Goal: Task Accomplishment & Management: Use online tool/utility

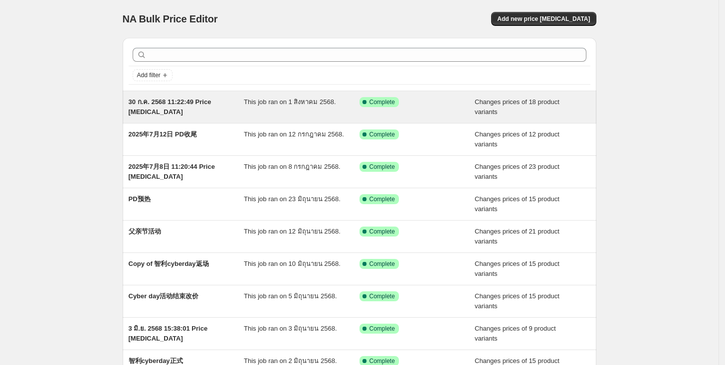
click at [140, 111] on span "30 ก.ค. 2568 11:22:49 Price [MEDICAL_DATA]" at bounding box center [170, 106] width 83 height 17
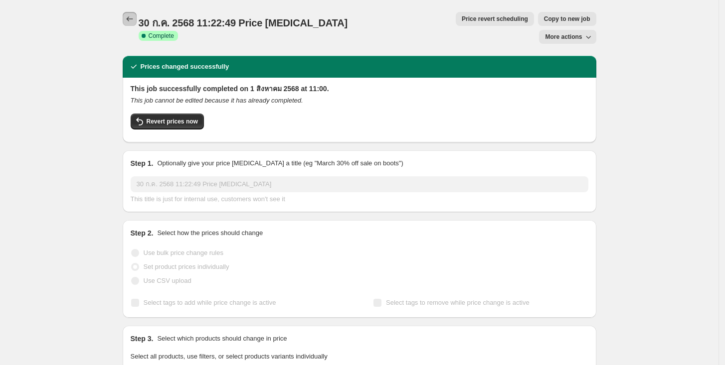
click at [135, 22] on icon "Price change jobs" at bounding box center [130, 19] width 10 height 10
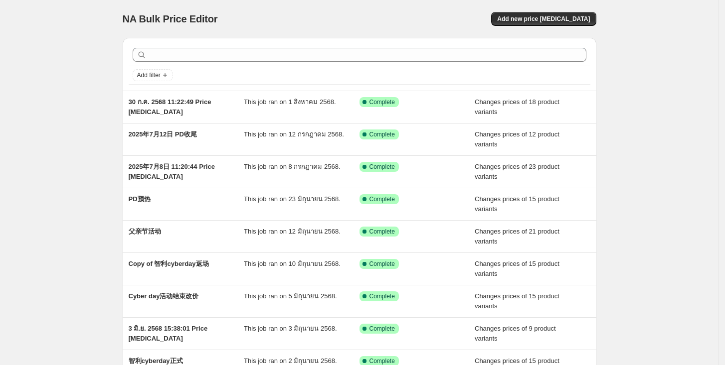
drag, startPoint x: 518, startPoint y: 31, endPoint x: 522, endPoint y: 22, distance: 9.2
click at [518, 30] on div "NA Bulk Price Editor. This page is ready NA Bulk Price Editor Add new price [ME…" at bounding box center [359, 19] width 473 height 38
click at [522, 22] on span "Add new price [MEDICAL_DATA]" at bounding box center [543, 19] width 93 height 8
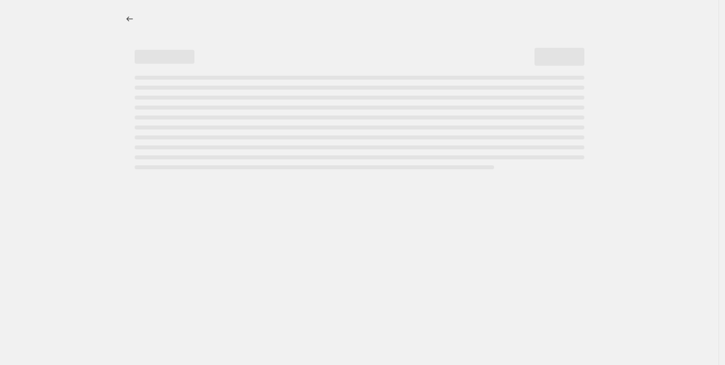
select select "percentage"
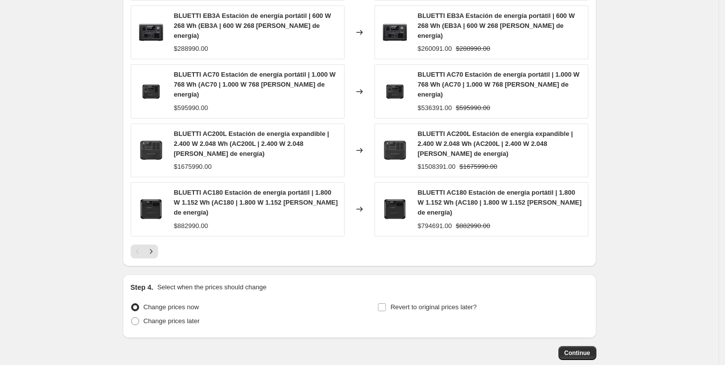
scroll to position [663, 0]
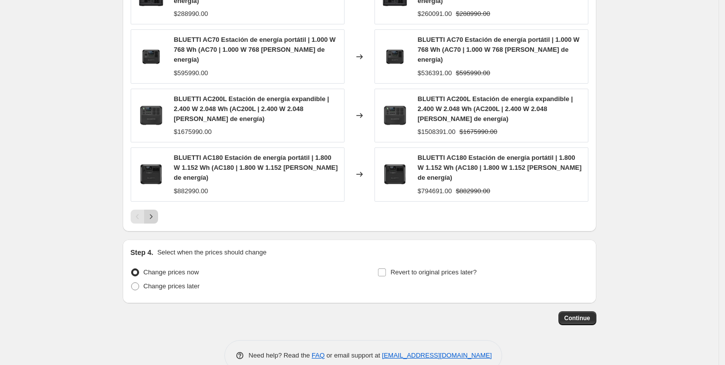
click at [156, 212] on icon "Next" at bounding box center [151, 217] width 10 height 10
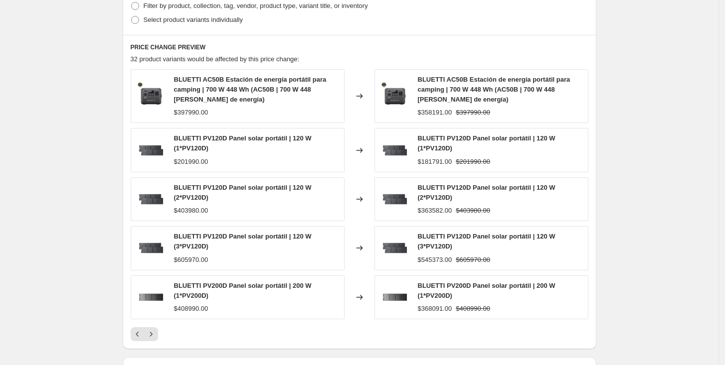
scroll to position [601, 0]
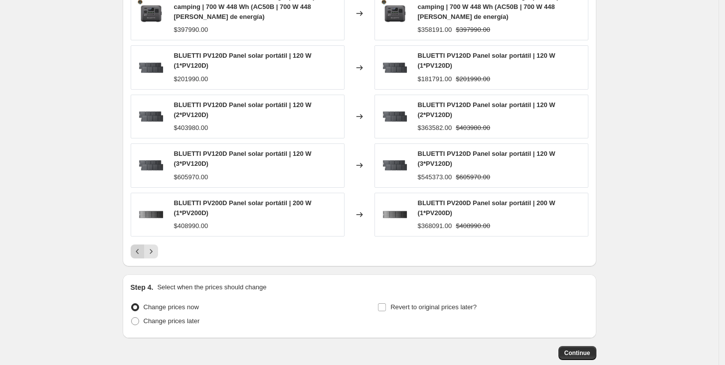
click at [143, 254] on icon "Previous" at bounding box center [138, 252] width 10 height 10
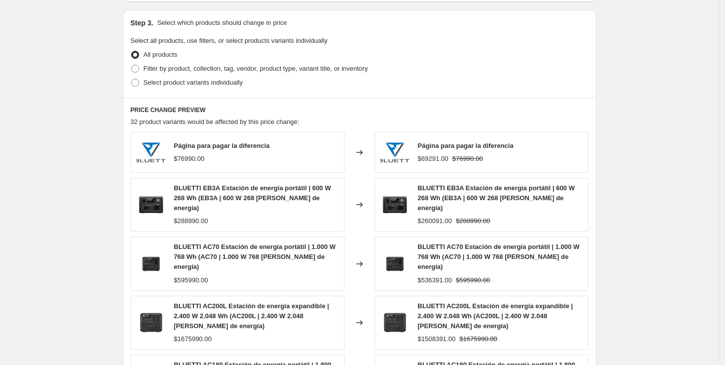
scroll to position [435, 0]
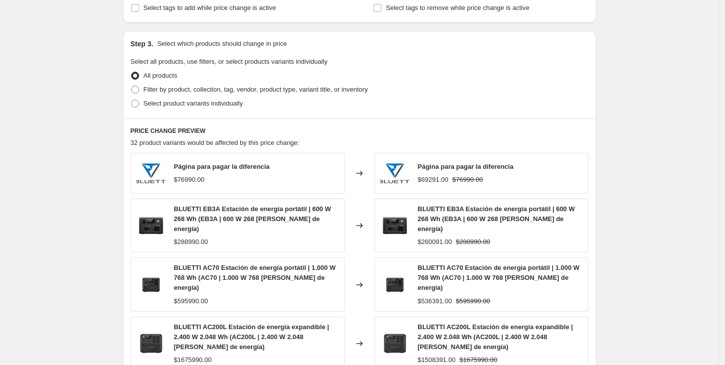
click at [274, 212] on span "BLUETTI EB3A Estación de energía portátil | 600 W 268 Wh (EB3A | 600 W 268 [PER…" at bounding box center [252, 218] width 157 height 27
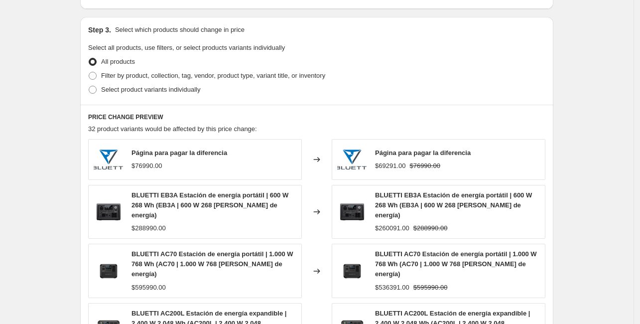
scroll to position [487, 0]
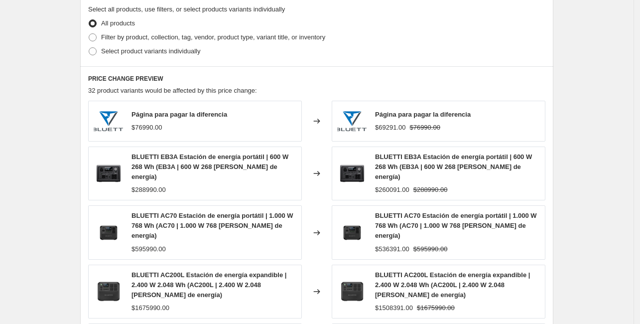
click at [178, 185] on div "$288990.00" at bounding box center [214, 190] width 165 height 10
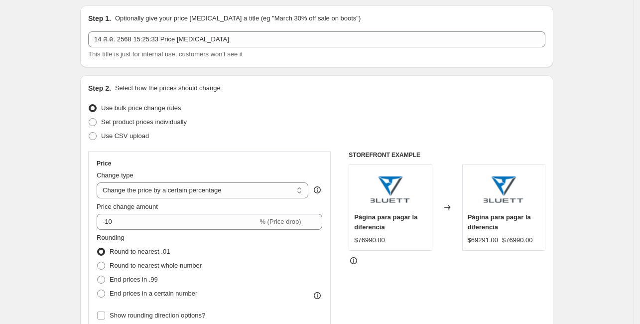
scroll to position [0, 0]
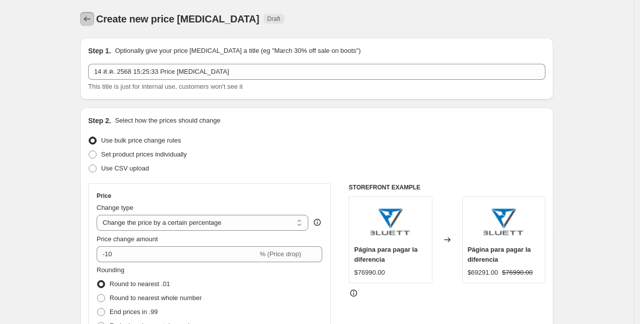
click at [92, 18] on icon "Price change jobs" at bounding box center [87, 19] width 10 height 10
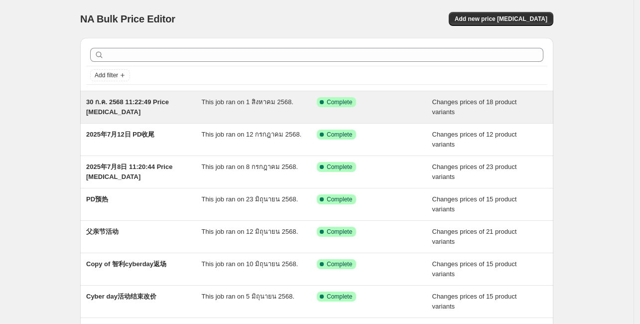
click at [114, 108] on span "30 ก.ค. 2568 11:22:49 Price [MEDICAL_DATA]" at bounding box center [127, 106] width 83 height 17
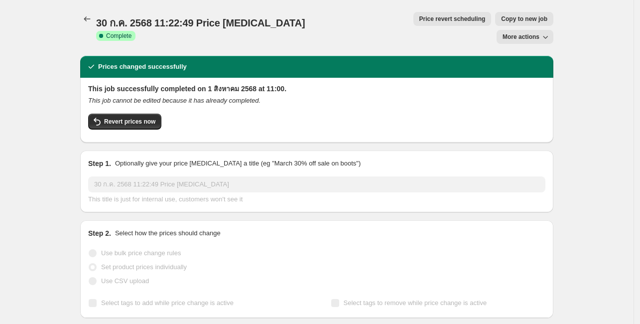
click at [501, 19] on span "Copy to new job" at bounding box center [524, 19] width 46 height 8
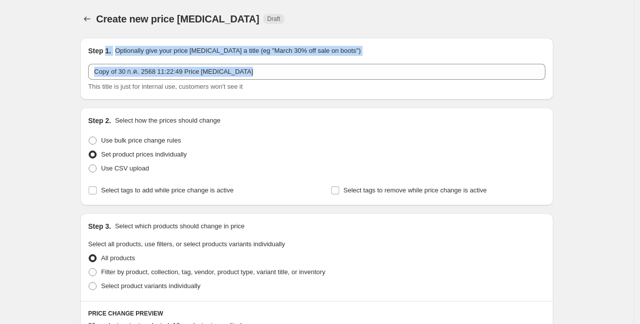
drag, startPoint x: 113, startPoint y: 52, endPoint x: 360, endPoint y: 52, distance: 247.2
click at [359, 56] on div "Step 1. Optionally give your price [MEDICAL_DATA] a title (eg "March 30% off sa…" at bounding box center [316, 69] width 457 height 46
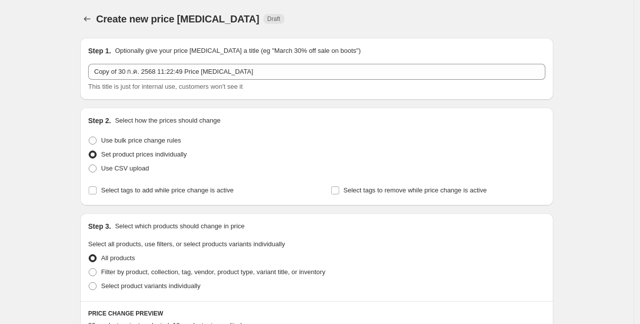
click at [360, 25] on div "Create new price [MEDICAL_DATA] Draft" at bounding box center [255, 19] width 319 height 14
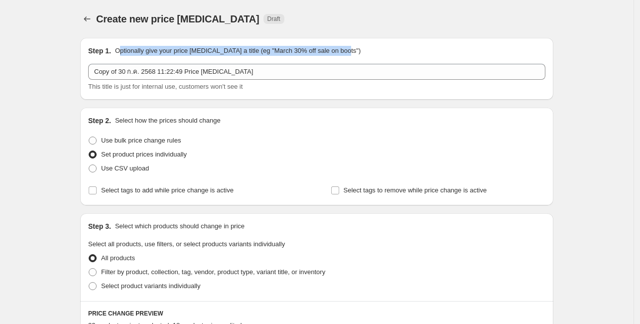
drag, startPoint x: 372, startPoint y: 53, endPoint x: 181, endPoint y: 32, distance: 192.5
click at [123, 44] on div "Step 1. Optionally give your price [MEDICAL_DATA] a title (eg "March 30% off sa…" at bounding box center [316, 69] width 473 height 62
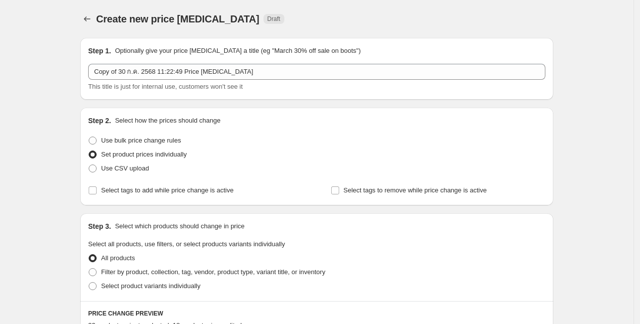
click at [316, 14] on div "Create new price [MEDICAL_DATA] Draft" at bounding box center [255, 19] width 319 height 14
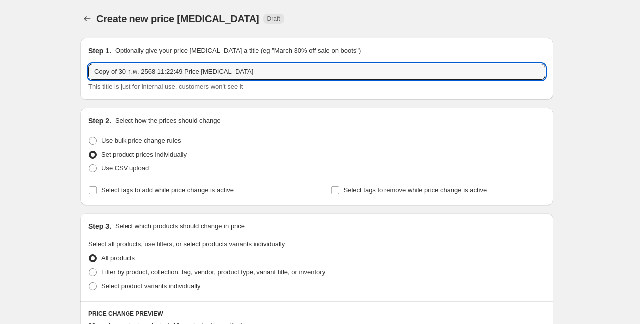
drag, startPoint x: 260, startPoint y: 76, endPoint x: 74, endPoint y: 67, distance: 185.6
click at [111, 70] on input "2025 oferta inviero" at bounding box center [316, 72] width 457 height 16
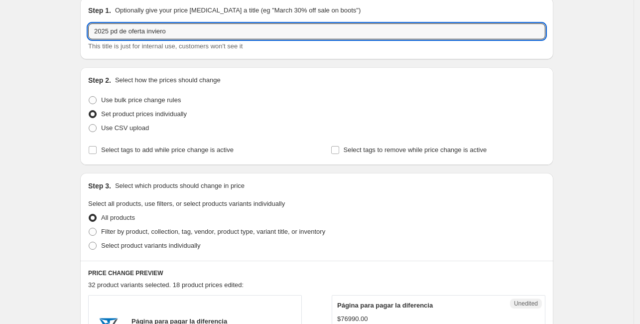
scroll to position [100, 0]
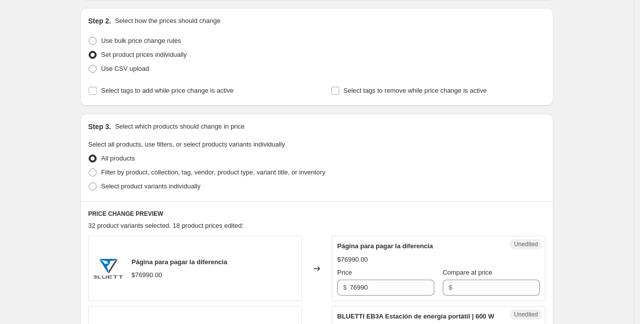
type input "2025 pd de oferta inviero"
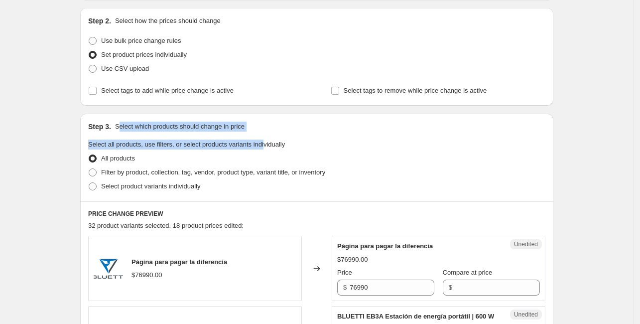
drag, startPoint x: 120, startPoint y: 128, endPoint x: 267, endPoint y: 139, distance: 147.4
click at [267, 139] on div "Step 3. Select which products should change in price Select all products, use f…" at bounding box center [316, 158] width 473 height 88
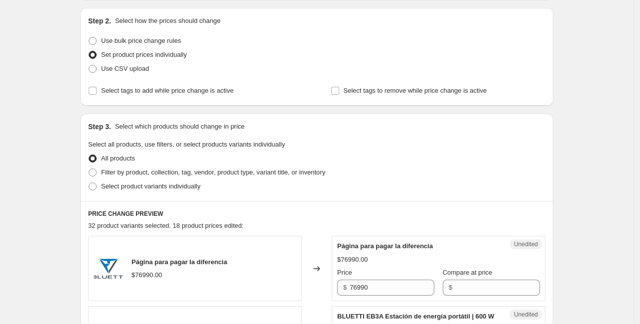
click at [295, 151] on div "All products" at bounding box center [316, 158] width 457 height 14
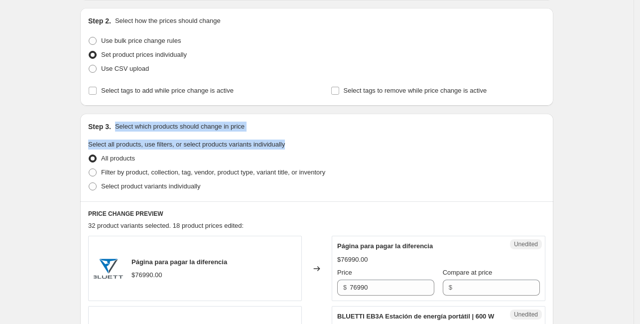
drag, startPoint x: 297, startPoint y: 146, endPoint x: 112, endPoint y: 117, distance: 187.2
click at [112, 117] on div "Step 3. Select which products should change in price Select all products, use f…" at bounding box center [316, 158] width 473 height 88
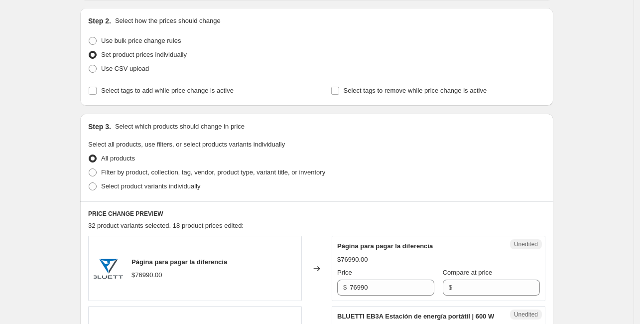
click at [297, 154] on div "All products" at bounding box center [316, 158] width 457 height 14
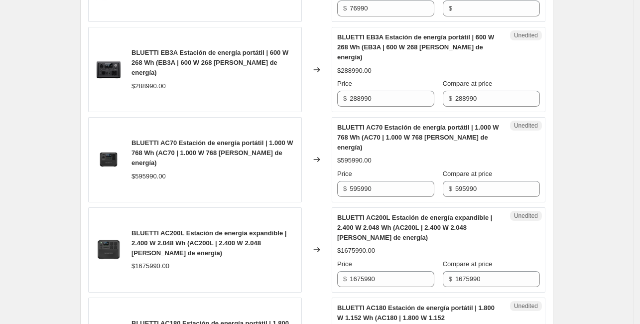
scroll to position [399, 0]
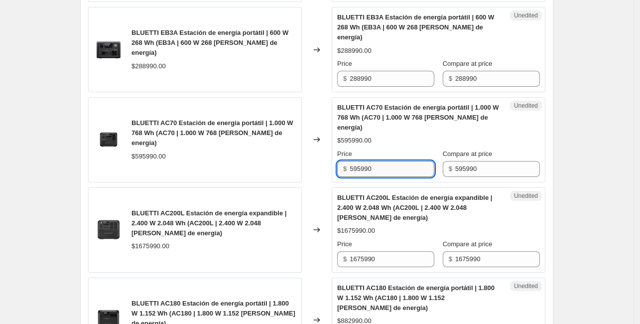
click at [411, 161] on input "595990" at bounding box center [392, 169] width 85 height 16
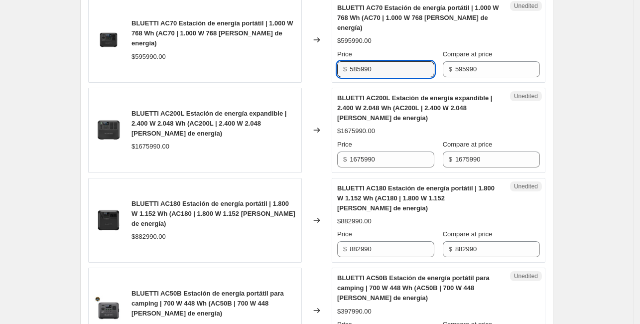
type input "585990"
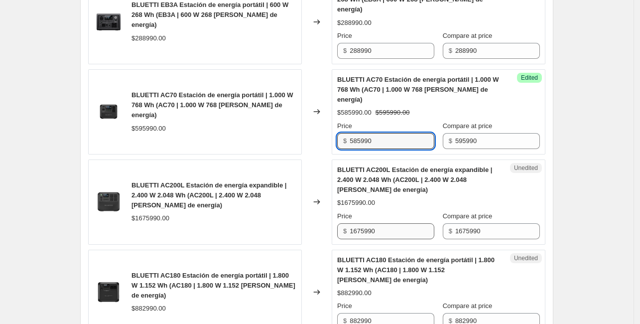
scroll to position [444, 0]
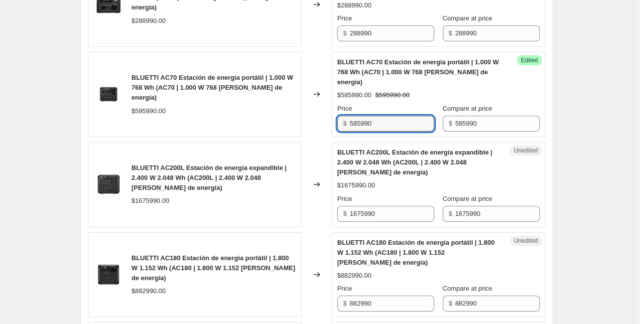
click at [205, 254] on span "BLUETTI AC180 Estación de energía portátil | 1.800 W 1.152 Wh (AC180 | 1.800 W …" at bounding box center [214, 267] width 164 height 27
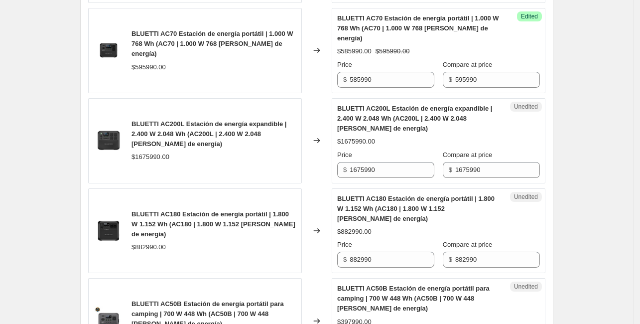
scroll to position [544, 0]
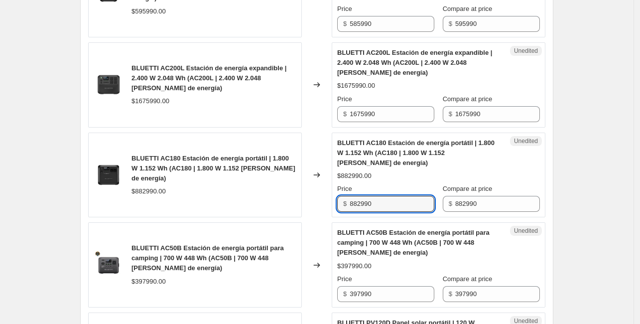
drag, startPoint x: 403, startPoint y: 183, endPoint x: 331, endPoint y: 175, distance: 71.6
click at [331, 175] on div "BLUETTI AC180 Estación de energía portátil | 1.800 W 1.152 Wh (AC180 | 1.800 W …" at bounding box center [316, 175] width 457 height 85
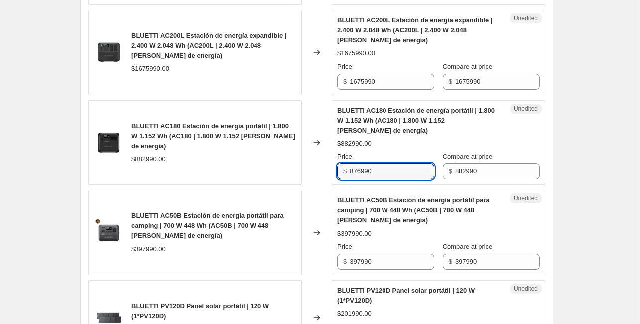
scroll to position [593, 0]
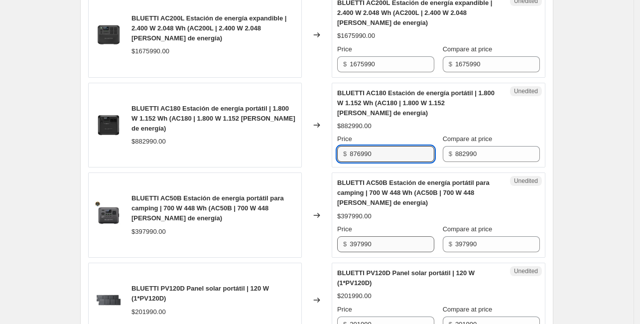
type input "876990"
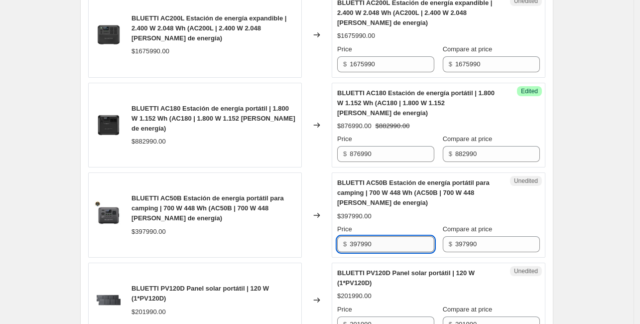
click at [374, 236] on input "397990" at bounding box center [392, 244] width 85 height 16
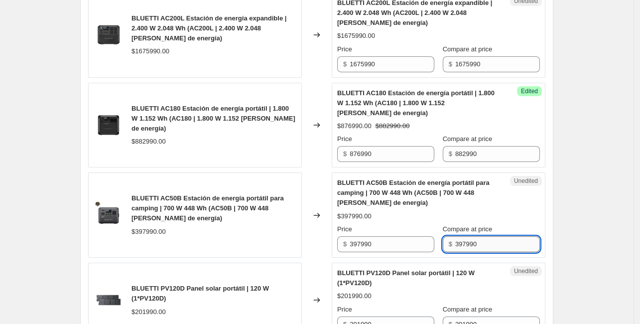
click at [490, 236] on input "397990" at bounding box center [497, 244] width 85 height 16
click at [386, 236] on input "397990" at bounding box center [392, 244] width 85 height 16
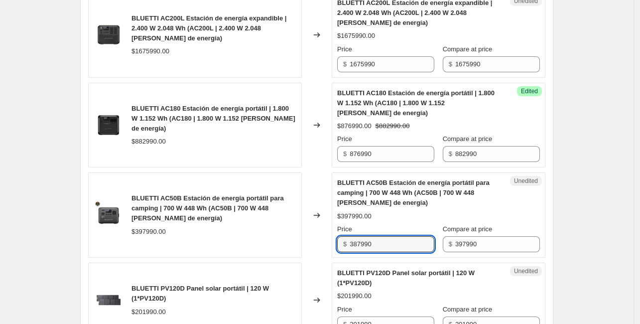
type input "387990"
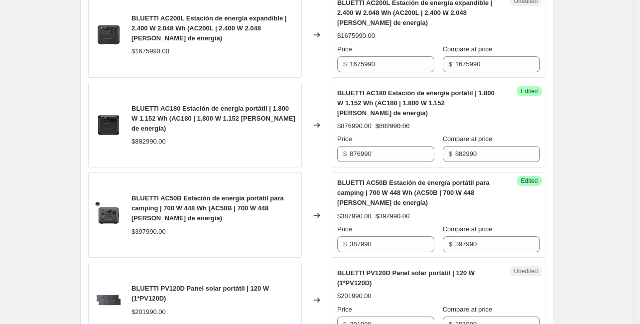
drag, startPoint x: 434, startPoint y: 205, endPoint x: 363, endPoint y: 162, distance: 82.7
drag, startPoint x: 363, startPoint y: 162, endPoint x: 594, endPoint y: 179, distance: 231.8
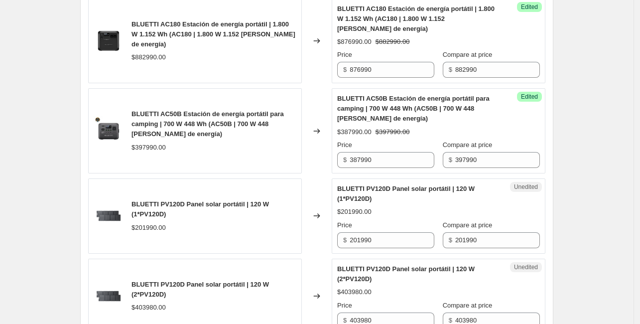
scroll to position [693, 0]
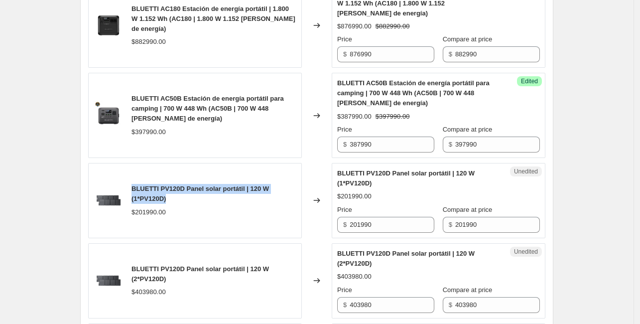
drag, startPoint x: 134, startPoint y: 168, endPoint x: 190, endPoint y: 184, distance: 58.5
click at [189, 183] on div "BLUETTI PV120D Panel solar portátil | 120 W (1*PV120D) $201990.00" at bounding box center [195, 200] width 214 height 75
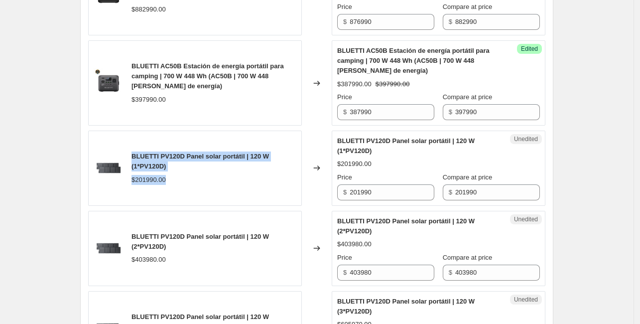
scroll to position [743, 0]
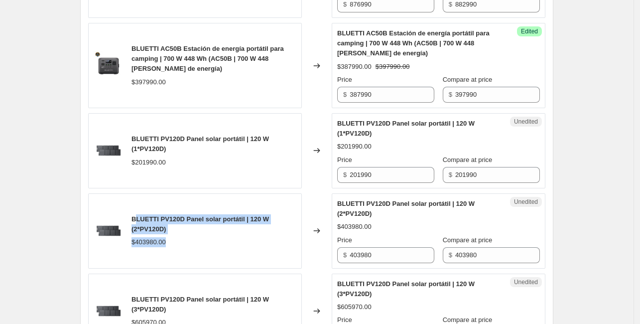
drag, startPoint x: 175, startPoint y: 216, endPoint x: 199, endPoint y: 222, distance: 24.8
click at [199, 222] on div "BLUETTI PV120D Panel solar portátil | 120 W (2*PV120D) $403980.00" at bounding box center [195, 230] width 214 height 75
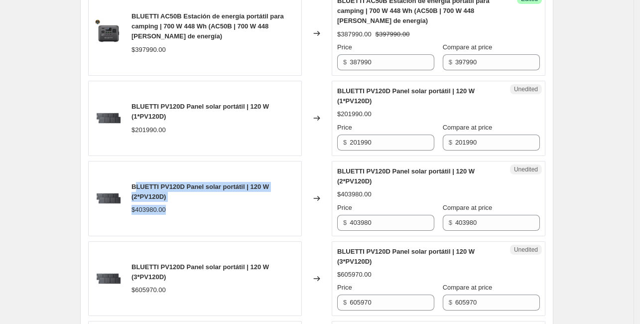
scroll to position [843, 0]
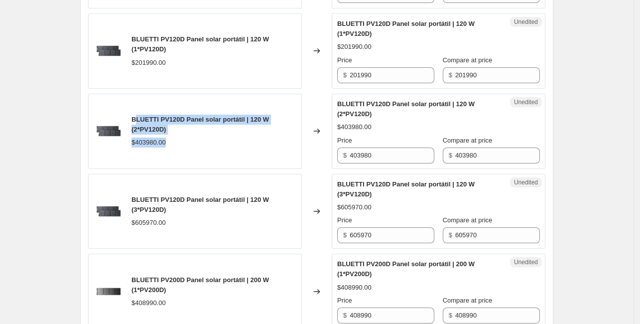
click at [261, 129] on div "BLUETTI PV120D Panel solar portátil | 120 W (2*PV120D) $403980.00" at bounding box center [195, 131] width 214 height 75
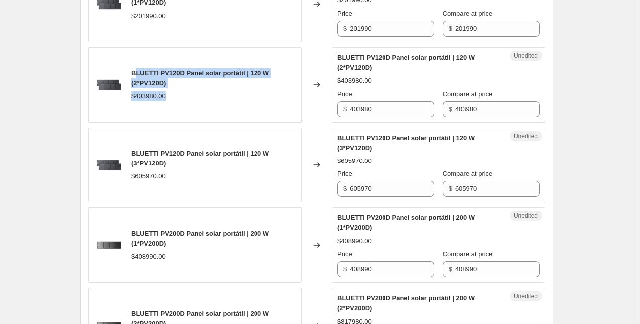
scroll to position [1042, 0]
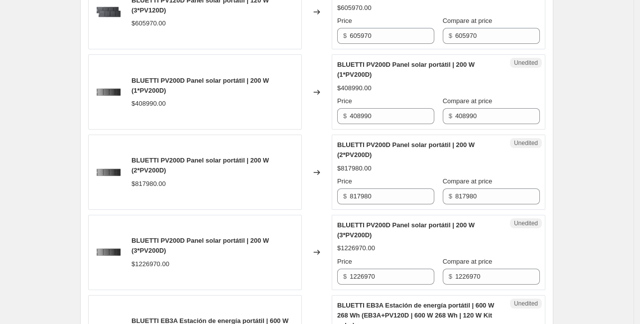
click at [294, 155] on div "BLUETTI PV200D Panel solar portátil | 200 W (2*PV200D)" at bounding box center [214, 165] width 165 height 20
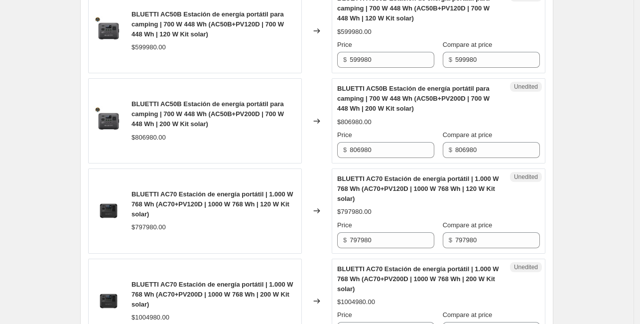
scroll to position [1540, 0]
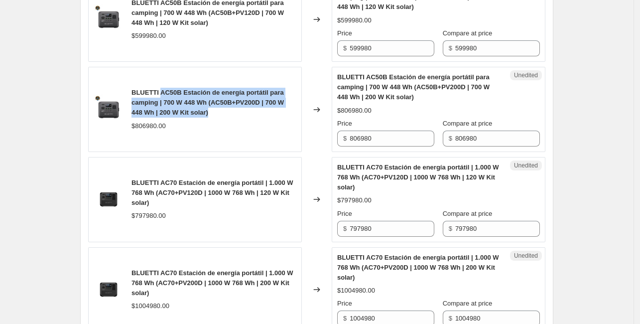
drag, startPoint x: 161, startPoint y: 70, endPoint x: 241, endPoint y: 90, distance: 82.2
click at [241, 90] on div "BLUETTI AC50B Estación de energía portátil para camping | 700 W 448 Wh (AC50B+P…" at bounding box center [214, 103] width 165 height 30
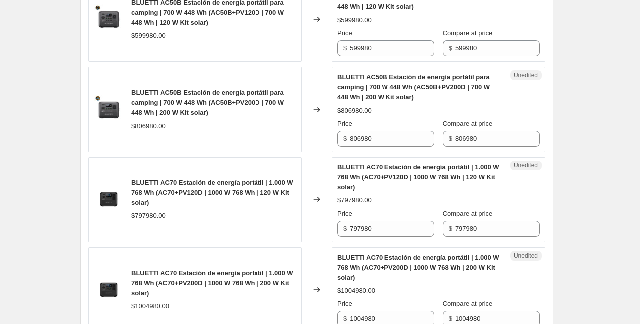
click at [247, 121] on div "$806980.00" at bounding box center [214, 126] width 165 height 10
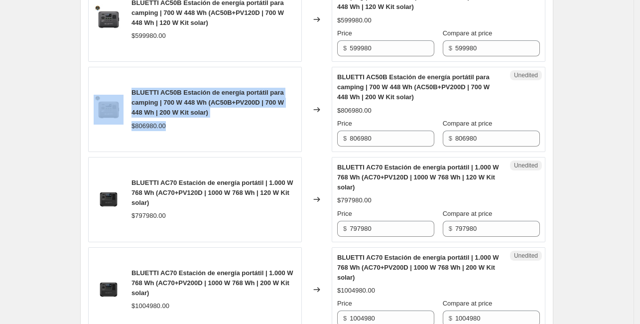
drag, startPoint x: 238, startPoint y: 98, endPoint x: 116, endPoint y: 68, distance: 126.1
click at [116, 68] on div "BLUETTI AC50B Estación de energía portátil para camping | 700 W 448 Wh (AC50B+P…" at bounding box center [195, 109] width 214 height 85
click at [203, 93] on span "BLUETTI AC50B Estación de energía portátil para camping | 700 W 448 Wh (AC50B+P…" at bounding box center [208, 102] width 152 height 27
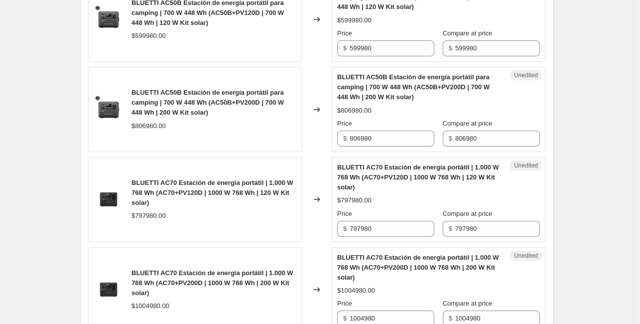
drag, startPoint x: 210, startPoint y: 154, endPoint x: 217, endPoint y: 183, distance: 29.7
drag, startPoint x: 217, startPoint y: 183, endPoint x: 173, endPoint y: 131, distance: 67.9
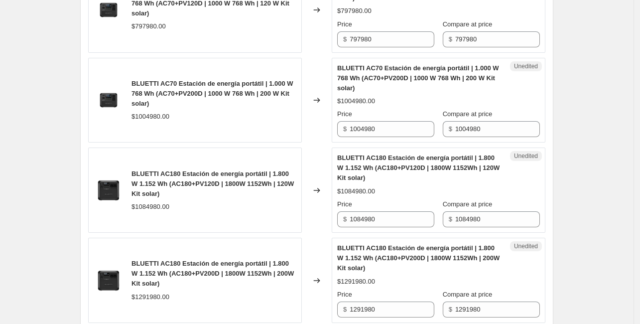
scroll to position [1740, 0]
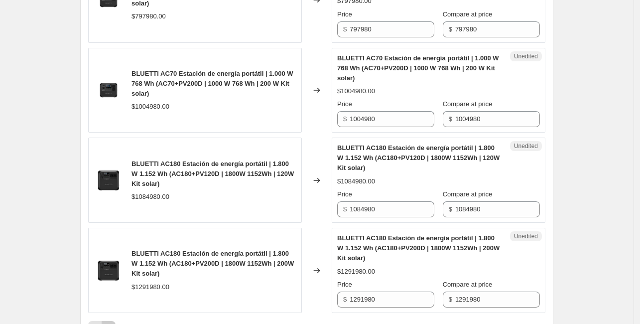
click at [111, 323] on icon "Next" at bounding box center [109, 328] width 10 height 10
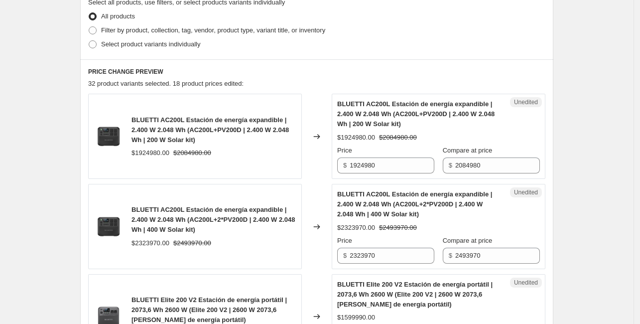
scroll to position [243, 0]
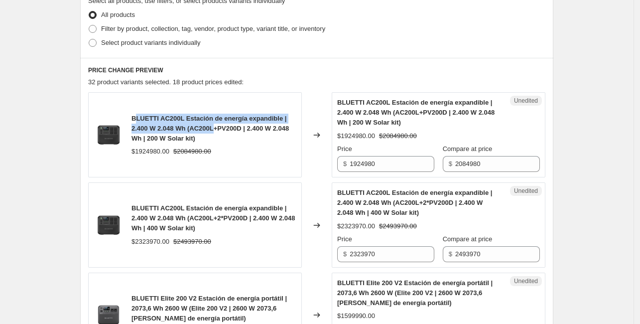
drag, startPoint x: 140, startPoint y: 120, endPoint x: 219, endPoint y: 132, distance: 80.6
click at [219, 132] on span "BLUETTI AC200L Estación de energía expandible | 2.400 W 2.048 Wh (AC200L+PV200D…" at bounding box center [210, 128] width 157 height 27
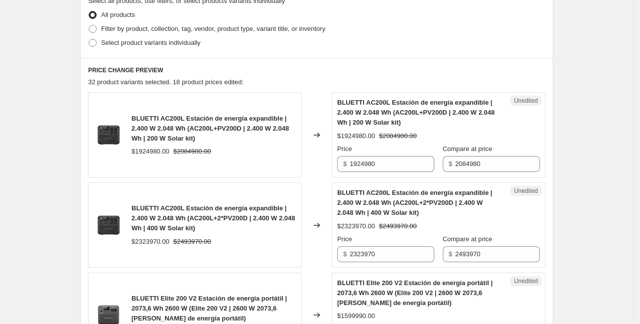
click at [224, 142] on div "BLUETTI AC200L Estación de energía expandible | 2.400 W 2.048 Wh (AC200L+PV200D…" at bounding box center [214, 129] width 165 height 30
click at [134, 206] on div "BLUETTI AC200L Estación de energía expandible | 2.400 W 2.048 Wh (AC200L+2*PV20…" at bounding box center [195, 224] width 214 height 85
click at [131, 211] on div "BLUETTI AC200L Estación de energía expandible | 2.400 W 2.048 Wh (AC200L+2*PV20…" at bounding box center [195, 224] width 214 height 85
click at [133, 211] on div "BLUETTI AC200L Estación de energía expandible | 2.400 W 2.048 Wh (AC200L+2*PV20…" at bounding box center [195, 224] width 214 height 85
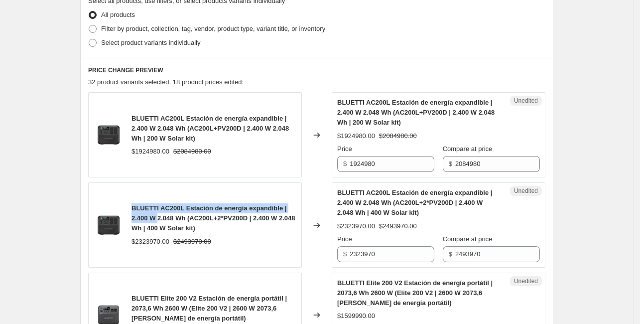
drag, startPoint x: 133, startPoint y: 211, endPoint x: 158, endPoint y: 216, distance: 25.9
click at [158, 216] on div "BLUETTI AC200L Estación de energía expandible | 2.400 W 2.048 Wh (AC200L+2*PV20…" at bounding box center [195, 224] width 214 height 85
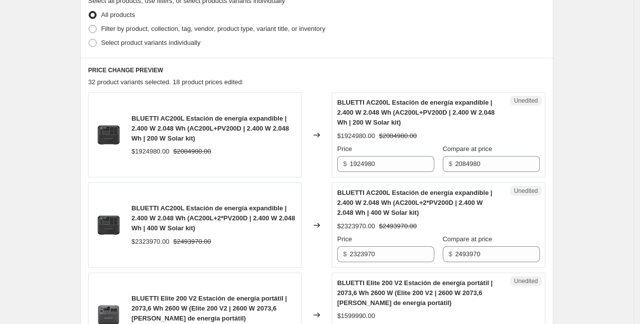
click at [213, 226] on span "BLUETTI AC200L Estación de energía expandible | 2.400 W 2.048 Wh (AC200L+2*PV20…" at bounding box center [213, 217] width 163 height 27
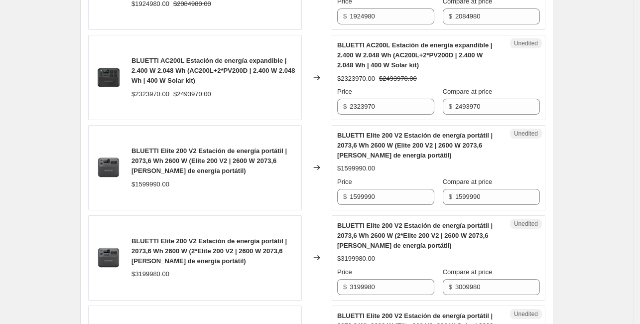
scroll to position [393, 0]
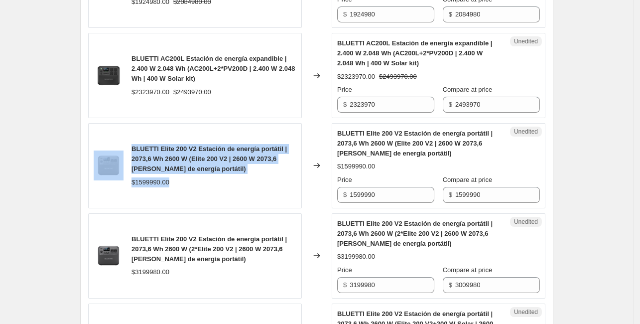
drag, startPoint x: 229, startPoint y: 176, endPoint x: 221, endPoint y: 191, distance: 17.4
click at [119, 163] on div "BLUETTI Elite 200 V2 Estación de energía portátil | 2073,6 Wh 2600 W (Elite 200…" at bounding box center [195, 165] width 214 height 85
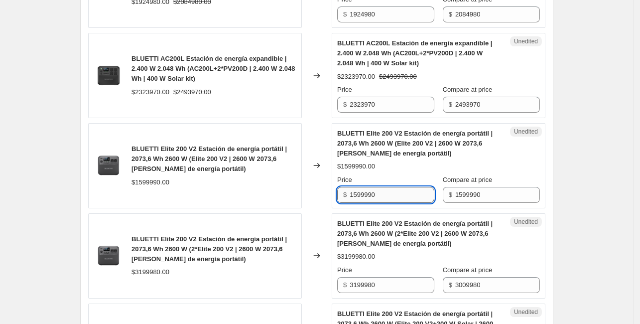
click at [417, 192] on input "1599990" at bounding box center [392, 195] width 85 height 16
type input "1"
type input "1399990"
click at [445, 205] on div "Unedited BLUETTI Elite 200 V2 Estación de energía portátil | 2073,6 Wh 2600 W (…" at bounding box center [439, 165] width 214 height 85
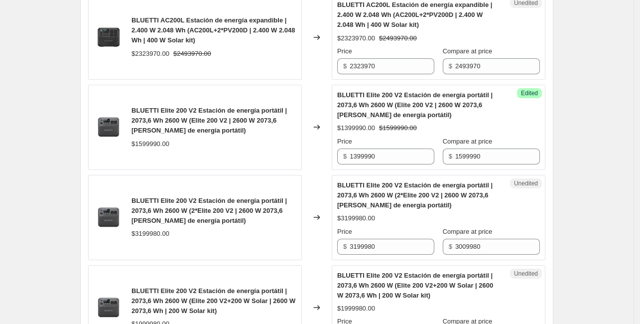
scroll to position [442, 0]
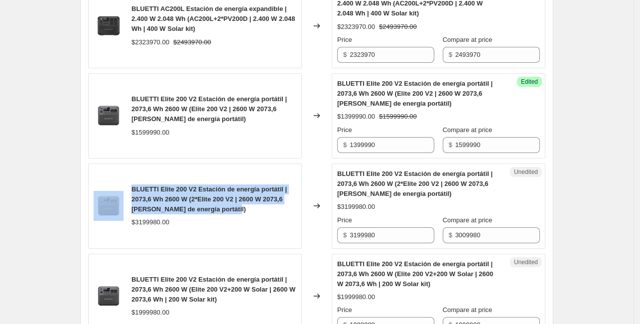
drag, startPoint x: 242, startPoint y: 213, endPoint x: 112, endPoint y: 194, distance: 131.9
click at [112, 194] on div "BLUETTI Elite 200 V2 Estación de energía portátil | 2073,6 Wh 2600 W (2*Elite 2…" at bounding box center [195, 205] width 214 height 85
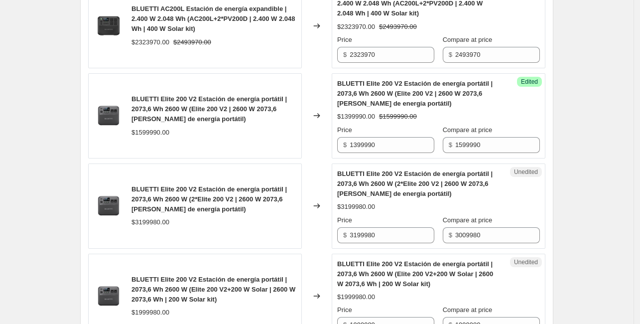
click at [256, 217] on div "$3199980.00" at bounding box center [214, 222] width 165 height 10
drag, startPoint x: 405, startPoint y: 232, endPoint x: 315, endPoint y: 222, distance: 90.2
click at [315, 222] on div "BLUETTI Elite 200 V2 Estación de energía portátil | 2073,6 Wh 2600 W (2*Elite 2…" at bounding box center [316, 205] width 457 height 85
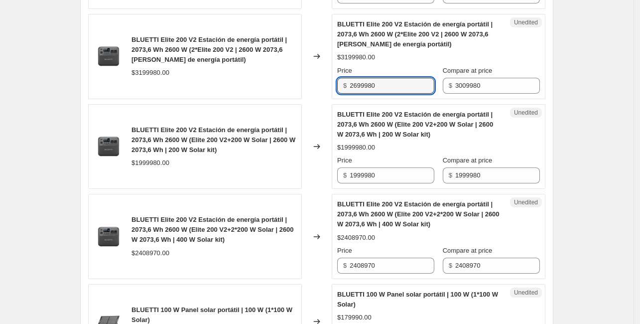
type input "2699980"
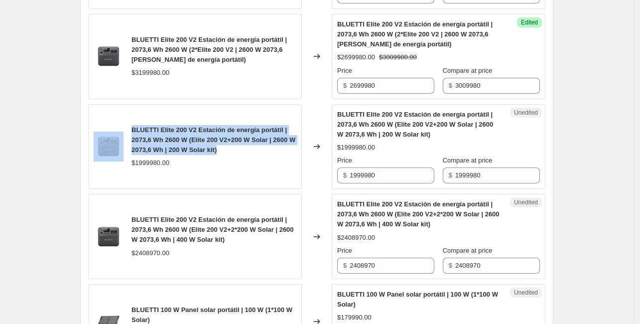
drag, startPoint x: 239, startPoint y: 153, endPoint x: 106, endPoint y: 131, distance: 135.4
click at [98, 129] on div "BLUETTI Elite 200 V2 Estación de energía portátil | 2073,6 Wh 2600 W (Elite 200…" at bounding box center [195, 146] width 214 height 85
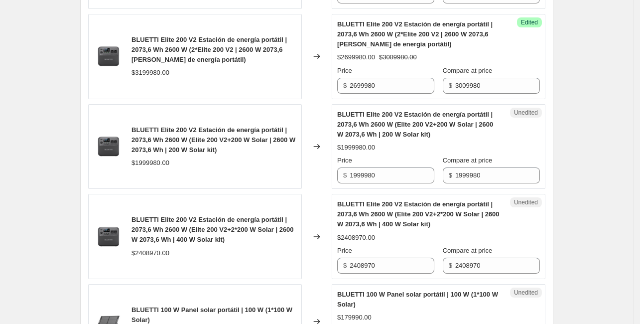
click at [223, 164] on div "$1999980.00" at bounding box center [214, 163] width 165 height 10
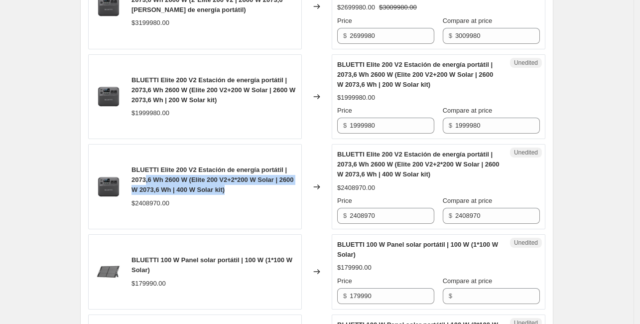
drag, startPoint x: 260, startPoint y: 189, endPoint x: 147, endPoint y: 174, distance: 113.6
click at [147, 174] on div "BLUETTI Elite 200 V2 Estación de energía portátil | 2073,6 Wh 2600 W (Elite 200…" at bounding box center [214, 180] width 165 height 30
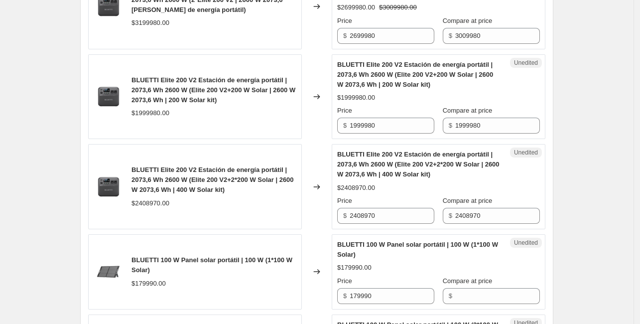
click at [287, 203] on div "$2408970.00" at bounding box center [214, 203] width 165 height 10
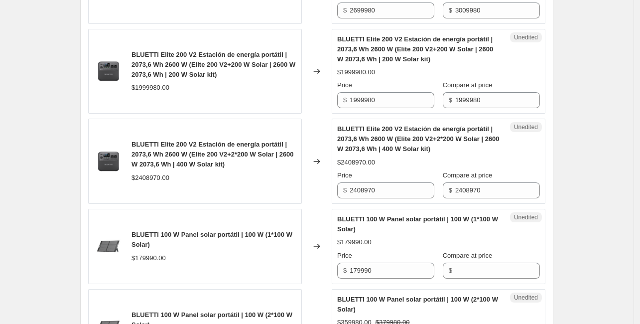
scroll to position [692, 0]
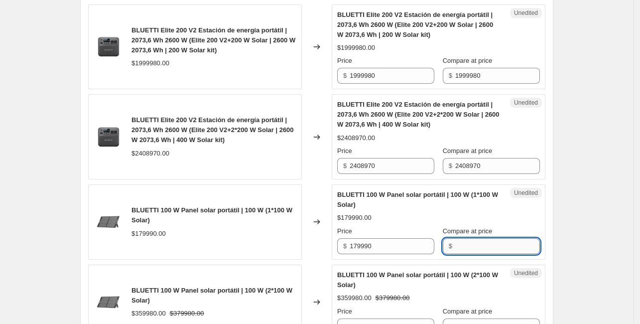
click at [484, 244] on input "Compare at price" at bounding box center [497, 246] width 85 height 16
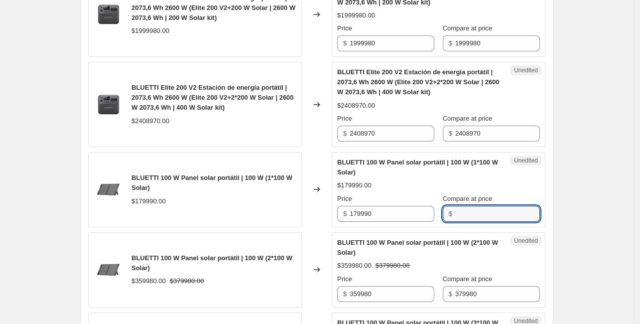
scroll to position [741, 0]
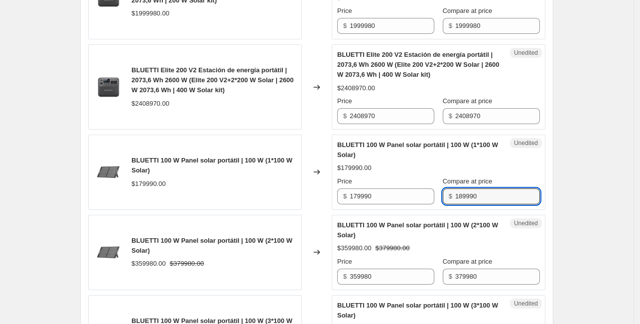
type input "189990"
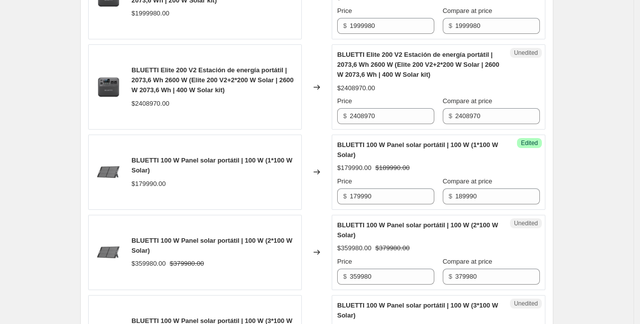
click at [562, 190] on div "Create new price [MEDICAL_DATA]. This page is ready Create new price [MEDICAL_D…" at bounding box center [316, 42] width 497 height 1566
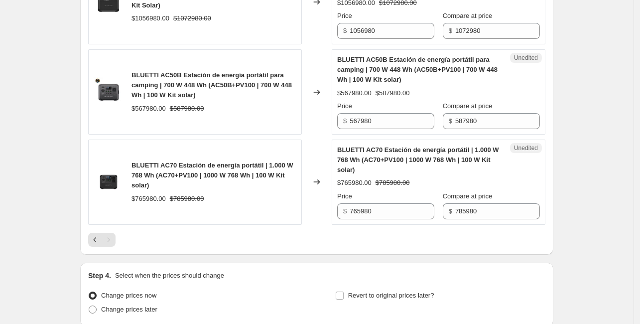
scroll to position [1140, 0]
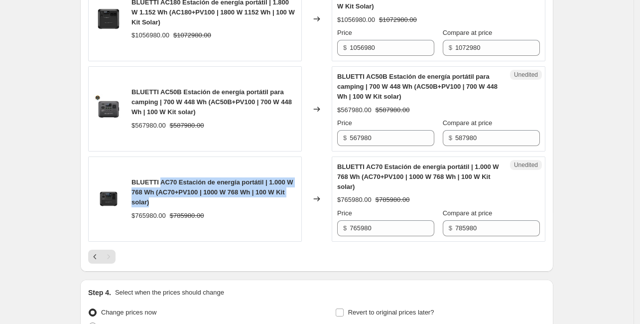
drag, startPoint x: 161, startPoint y: 180, endPoint x: 184, endPoint y: 198, distance: 29.2
click at [184, 198] on div "BLUETTI AC70 Estación de energía portátil | 1.000 W 768 Wh (AC70+PV100 | 1000 W…" at bounding box center [214, 192] width 165 height 30
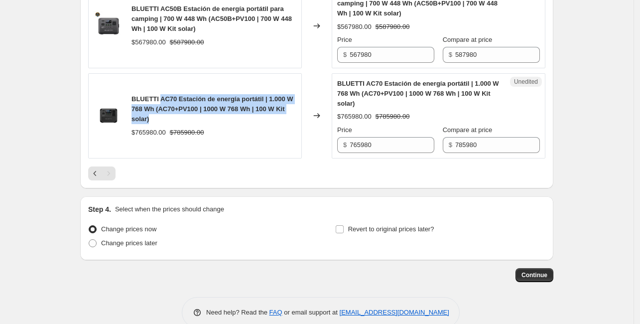
scroll to position [1240, 0]
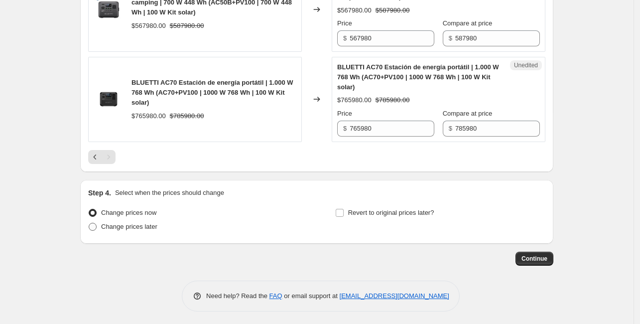
click at [97, 228] on span at bounding box center [92, 226] width 9 height 9
click at [89, 223] on input "Change prices later" at bounding box center [89, 223] width 0 height 0
radio input "true"
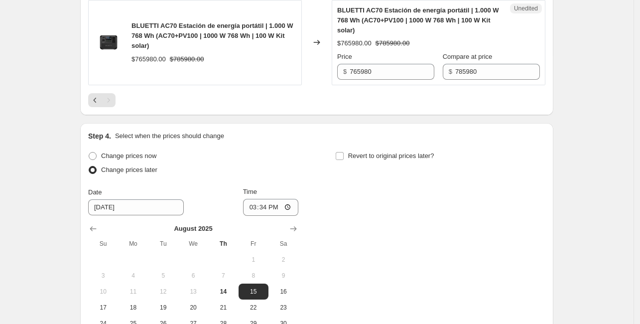
scroll to position [1339, 0]
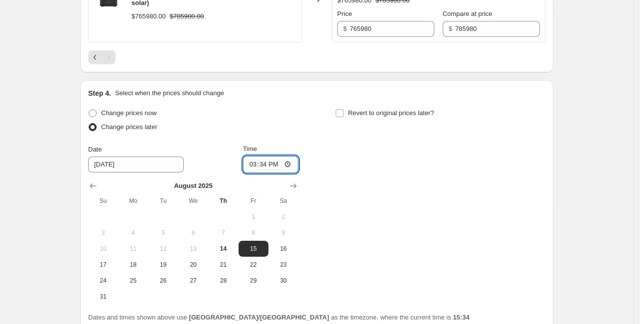
click at [285, 158] on input "15:34" at bounding box center [271, 164] width 56 height 17
click at [290, 165] on input "15:34" at bounding box center [271, 164] width 56 height 17
click at [417, 206] on div "Change prices now Change prices later Date [DATE] Time 10:00 [DATE] Su Mo Tu We…" at bounding box center [316, 205] width 457 height 198
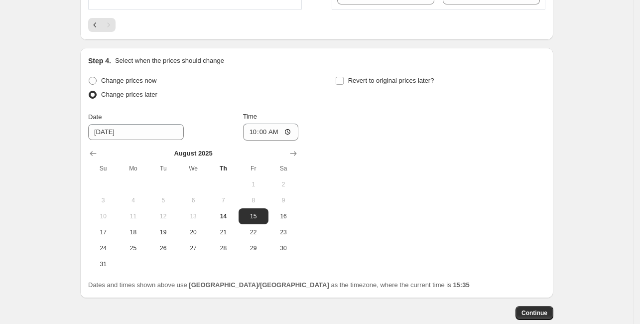
scroll to position [1389, 0]
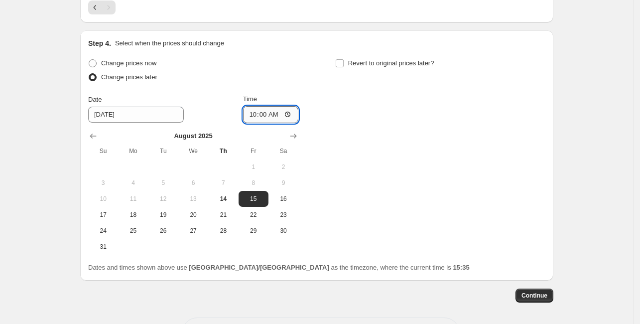
click at [290, 115] on input "10:00" at bounding box center [271, 114] width 56 height 17
type input "09:00"
click at [366, 169] on div "Change prices now Change prices later Date [DATE] Time 09:00 [DATE] Su Mo Tu We…" at bounding box center [316, 155] width 457 height 198
click at [383, 152] on div "Change prices now Change prices later Date [DATE] Time 09:00 [DATE] Su Mo Tu We…" at bounding box center [316, 155] width 457 height 198
click at [259, 195] on span "15" at bounding box center [254, 199] width 22 height 8
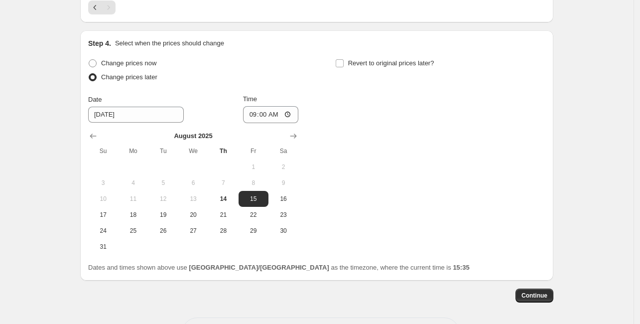
click at [366, 158] on div "Change prices now Change prices later Date [DATE] Time 09:00 [DATE] Su Mo Tu We…" at bounding box center [316, 155] width 457 height 198
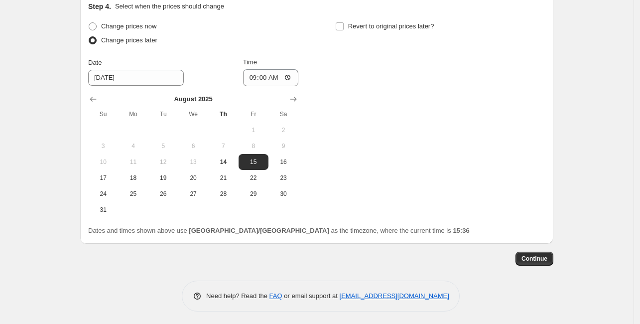
scroll to position [1227, 0]
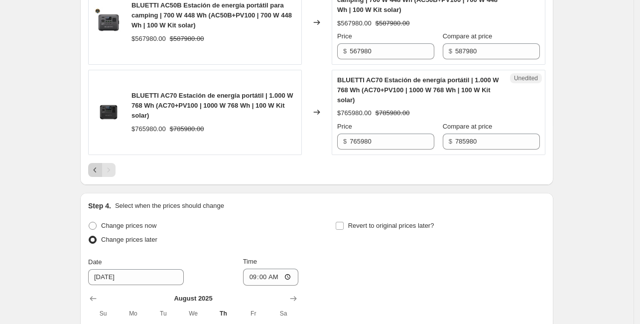
click at [92, 170] on button "Previous" at bounding box center [95, 170] width 14 height 14
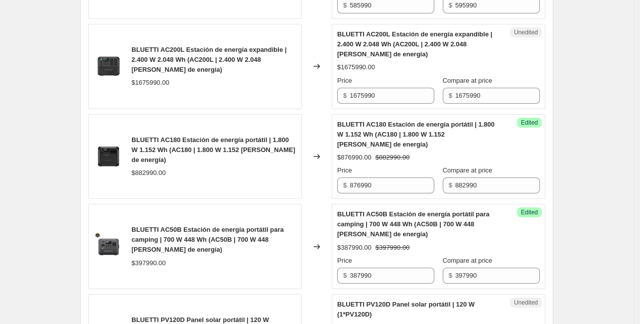
scroll to position [579, 0]
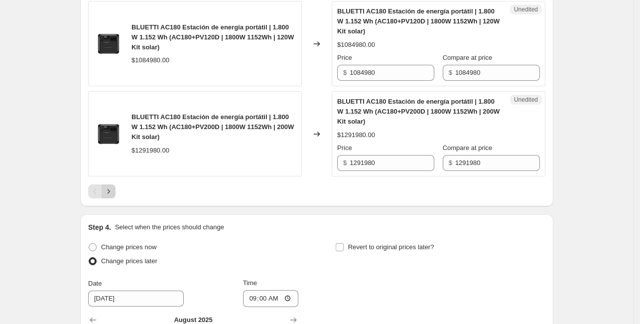
click at [110, 186] on icon "Next" at bounding box center [109, 191] width 10 height 10
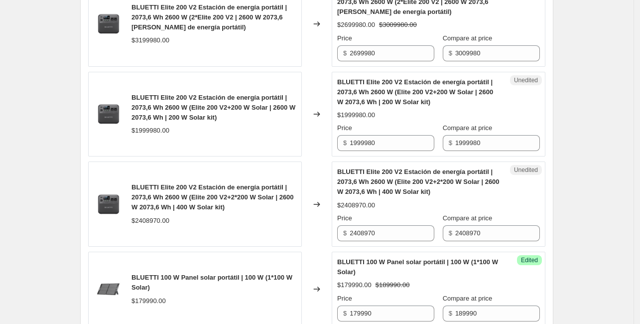
scroll to position [629, 0]
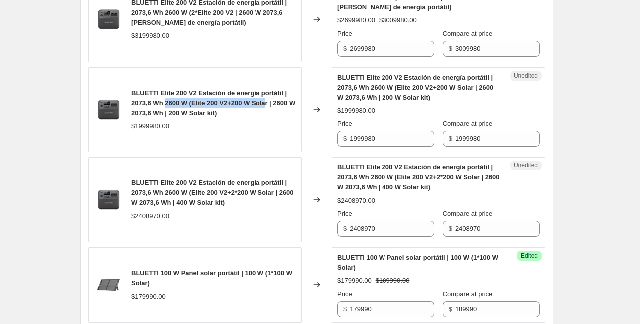
drag, startPoint x: 270, startPoint y: 106, endPoint x: 168, endPoint y: 97, distance: 102.5
click at [168, 97] on span "BLUETTI Elite 200 V2 Estación de energía portátil | 2073,6 Wh 2600 W (Elite 200…" at bounding box center [214, 102] width 164 height 27
click at [203, 117] on div "BLUETTI Elite 200 V2 Estación de energía portátil | 2073,6 Wh 2600 W (Elite 200…" at bounding box center [214, 109] width 165 height 43
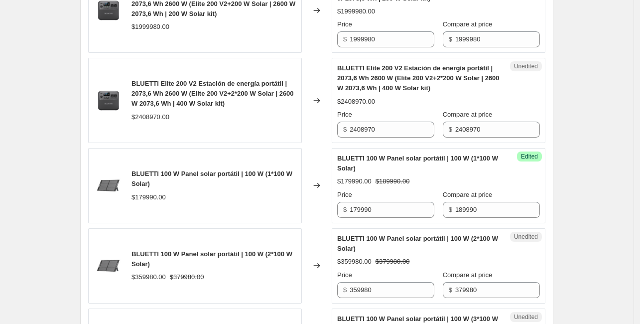
scroll to position [729, 0]
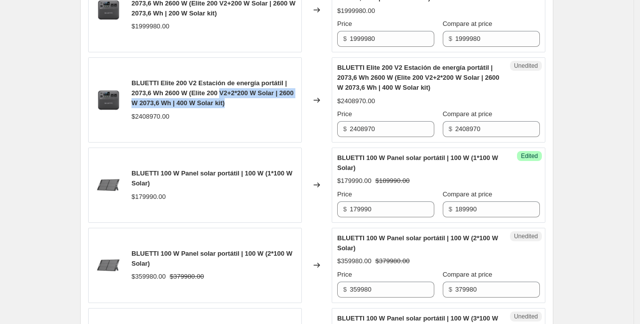
drag, startPoint x: 241, startPoint y: 93, endPoint x: 269, endPoint y: 105, distance: 30.2
click at [269, 105] on div "BLUETTI Elite 200 V2 Estación de energía portátil | 2073,6 Wh 2600 W (Elite 200…" at bounding box center [214, 93] width 165 height 30
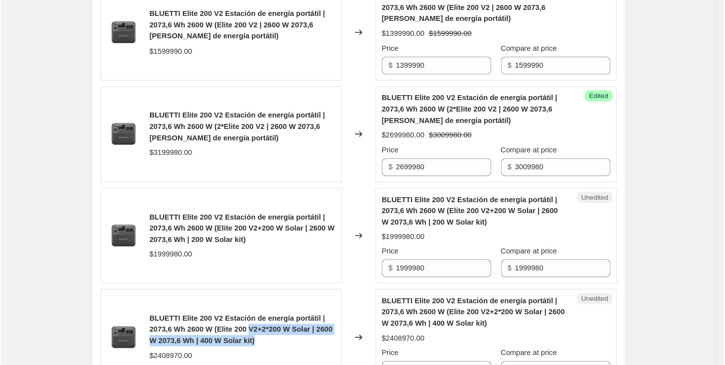
scroll to position [529, 0]
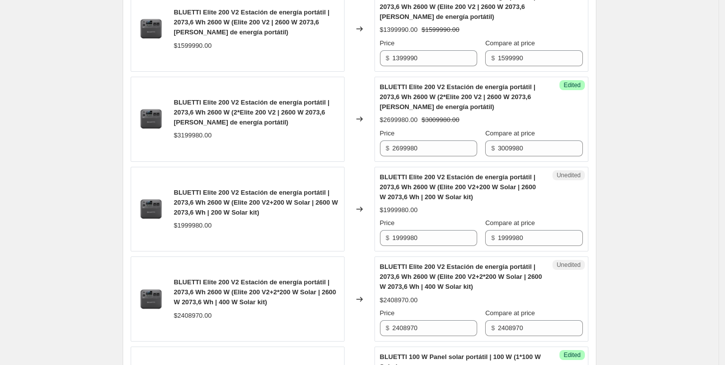
drag, startPoint x: 556, startPoint y: 11, endPoint x: 80, endPoint y: 116, distance: 487.4
click at [80, 116] on div "Create new price [MEDICAL_DATA]. This page is ready Create new price [MEDICAL_D…" at bounding box center [359, 347] width 718 height 1753
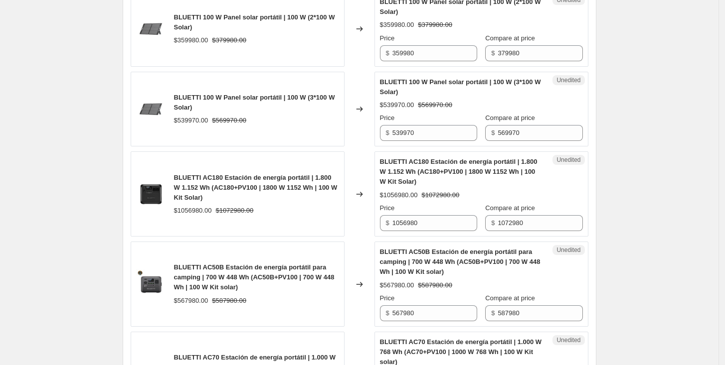
scroll to position [972, 0]
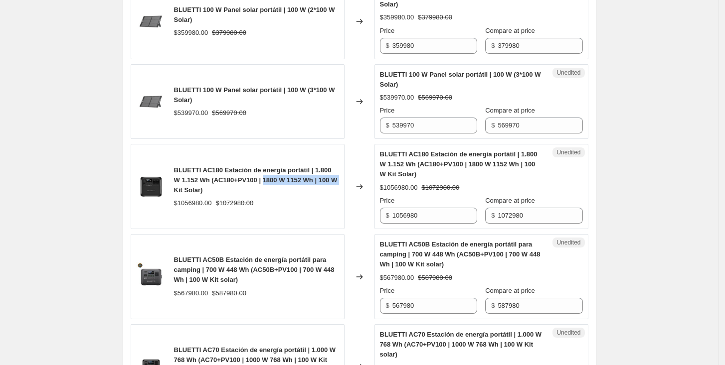
drag, startPoint x: 261, startPoint y: 183, endPoint x: 171, endPoint y: 180, distance: 89.7
click at [171, 181] on div "BLUETTI AC180 Estación de energía portátil | 1.800 W 1.152 Wh (AC180+PV100 | 18…" at bounding box center [238, 186] width 214 height 85
click at [544, 215] on input "1072980" at bounding box center [539, 216] width 85 height 16
click at [431, 223] on div "Unedited BLUETTI AC180 Estación de energía portátil | 1.800 W 1.152 Wh (AC180+P…" at bounding box center [481, 186] width 214 height 85
click at [431, 220] on input "1056980" at bounding box center [434, 216] width 85 height 16
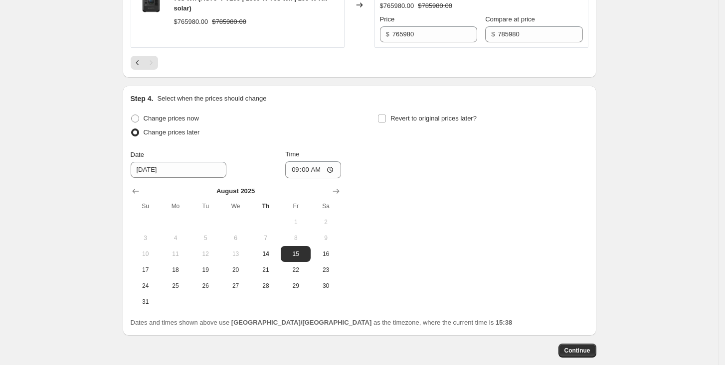
scroll to position [1385, 0]
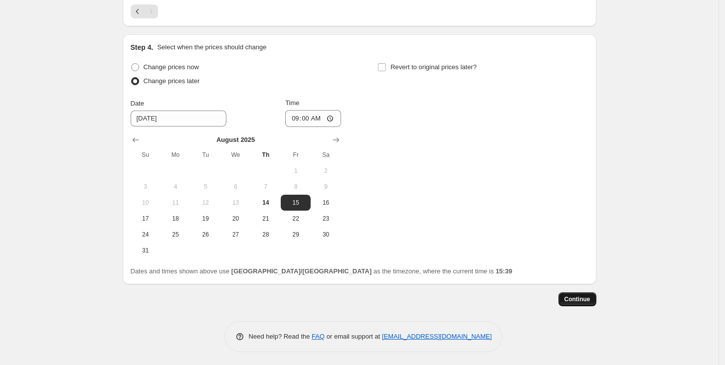
click at [591, 293] on button "Continue" at bounding box center [577, 300] width 38 height 14
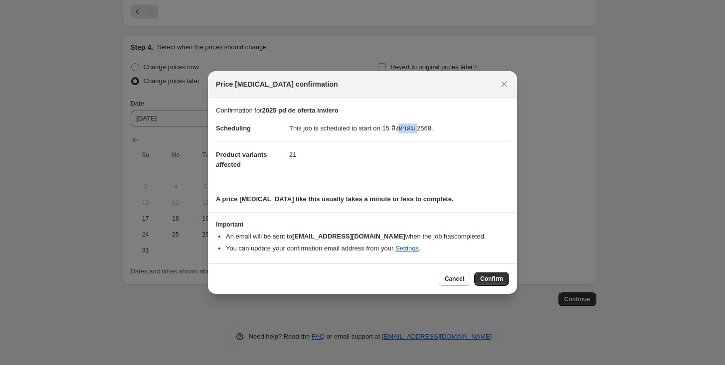
drag, startPoint x: 412, startPoint y: 137, endPoint x: 422, endPoint y: 139, distance: 9.6
click at [422, 139] on dd "This job is scheduled to start on 15 สิงหาคม 2568." at bounding box center [399, 129] width 220 height 26
click at [440, 139] on dd "This job is scheduled to start on 15 สิงหาคม 2568." at bounding box center [399, 129] width 220 height 26
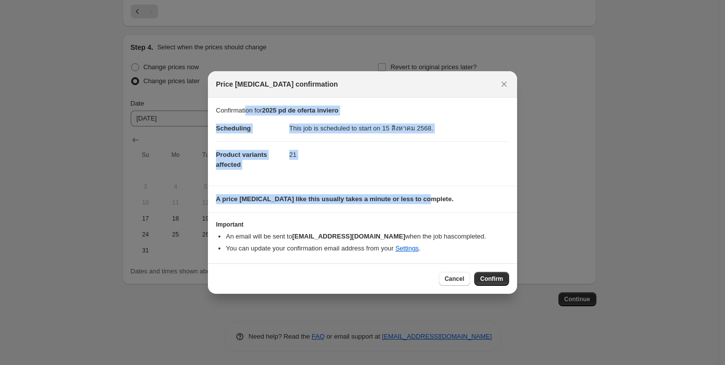
drag, startPoint x: 247, startPoint y: 112, endPoint x: 420, endPoint y: 202, distance: 194.3
click at [420, 202] on div "Confirmation for 2025 pd de oferta inviero Scheduling This job is scheduled to …" at bounding box center [362, 181] width 309 height 166
click at [344, 172] on dl "Scheduling This job is scheduled to start on 15 สิงหาคม 2568. Product variants …" at bounding box center [362, 147] width 293 height 62
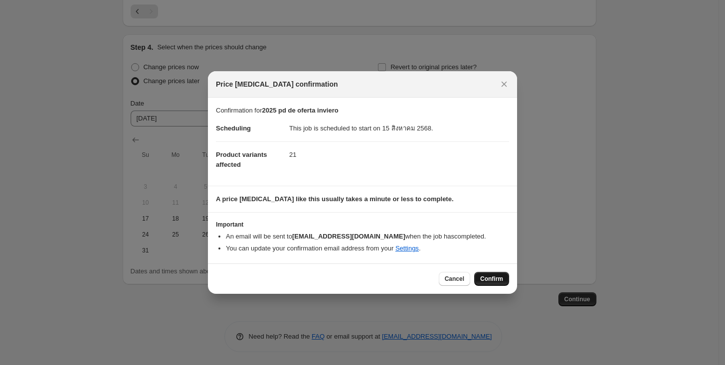
click at [488, 275] on span "Confirm" at bounding box center [491, 279] width 23 height 8
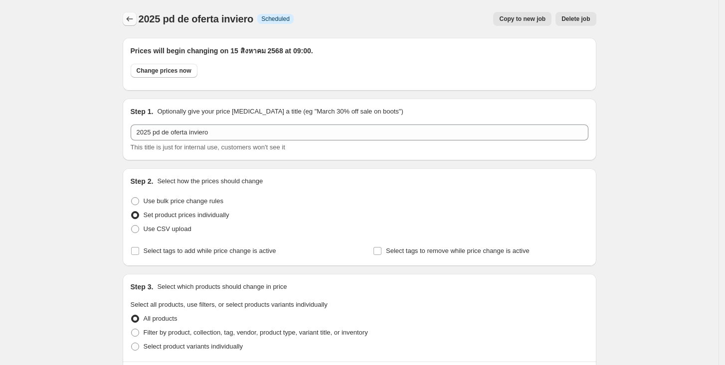
click at [135, 19] on icon "Price change jobs" at bounding box center [130, 19] width 10 height 10
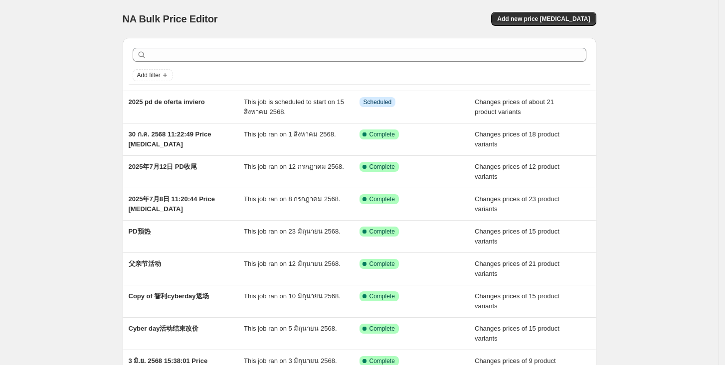
drag, startPoint x: 195, startPoint y: 101, endPoint x: 10, endPoint y: 97, distance: 185.4
click at [10, 97] on div "NA Bulk Price Editor. This page is ready NA Bulk Price Editor Add new price [ME…" at bounding box center [359, 256] width 718 height 513
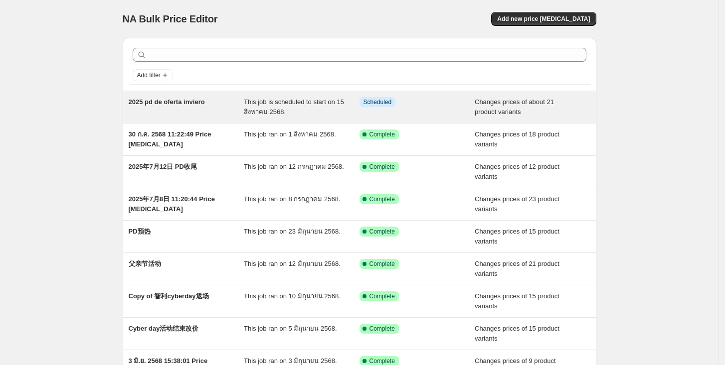
click at [272, 110] on span "This job is scheduled to start on 15 สิงหาคม 2568." at bounding box center [294, 106] width 100 height 17
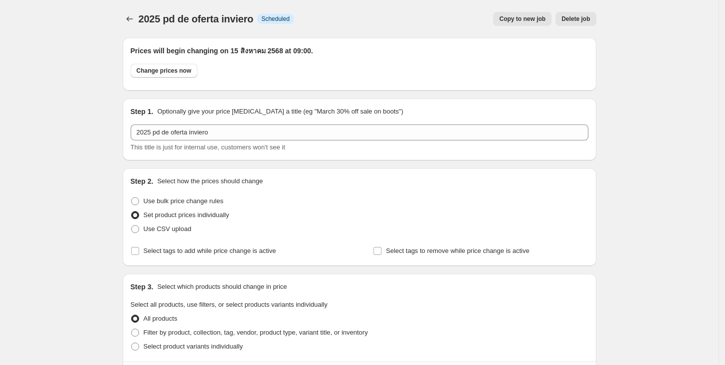
click at [137, 18] on button "Price change jobs" at bounding box center [130, 19] width 14 height 14
